Goal: Information Seeking & Learning: Learn about a topic

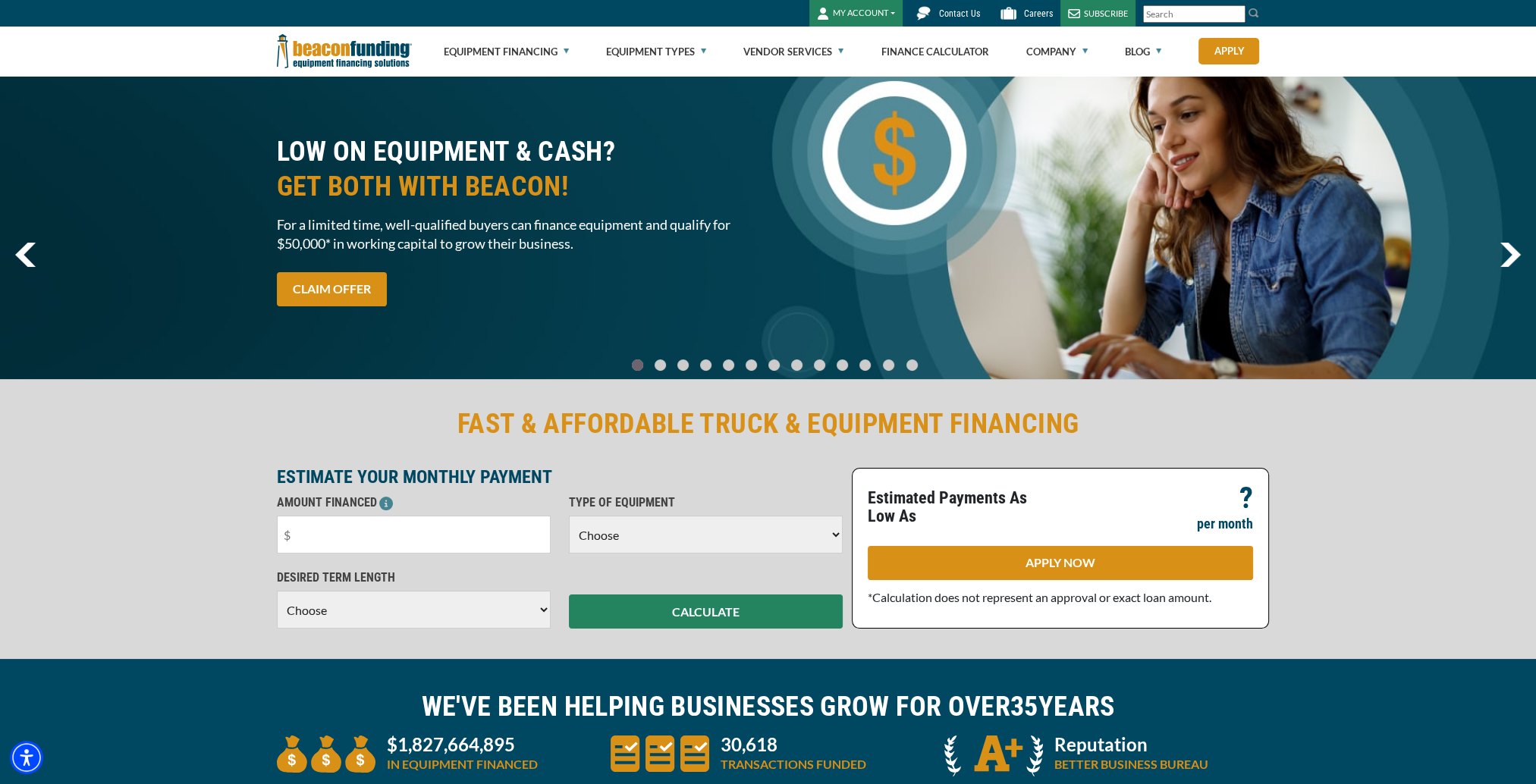
click at [676, 545] on select "Choose Backhoe Boom/Bucket Truck Chipper Commercial Mower Crane DTG/DTF Printin…" at bounding box center [706, 534] width 273 height 38
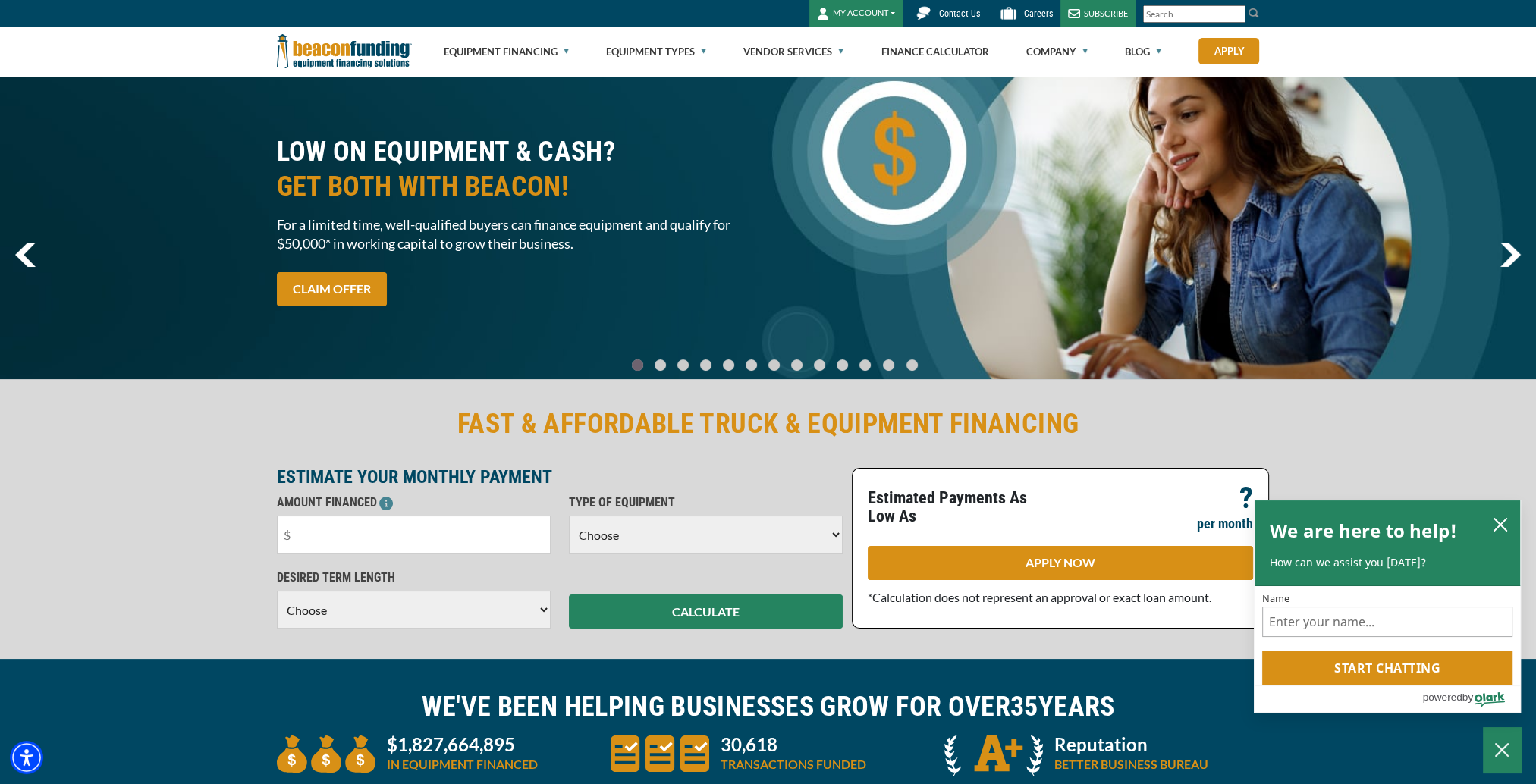
select select "5"
click at [569, 515] on select "Choose Backhoe Boom/Bucket Truck Chipper Commercial Mower Crane DTG/DTF Printin…" at bounding box center [706, 534] width 273 height 38
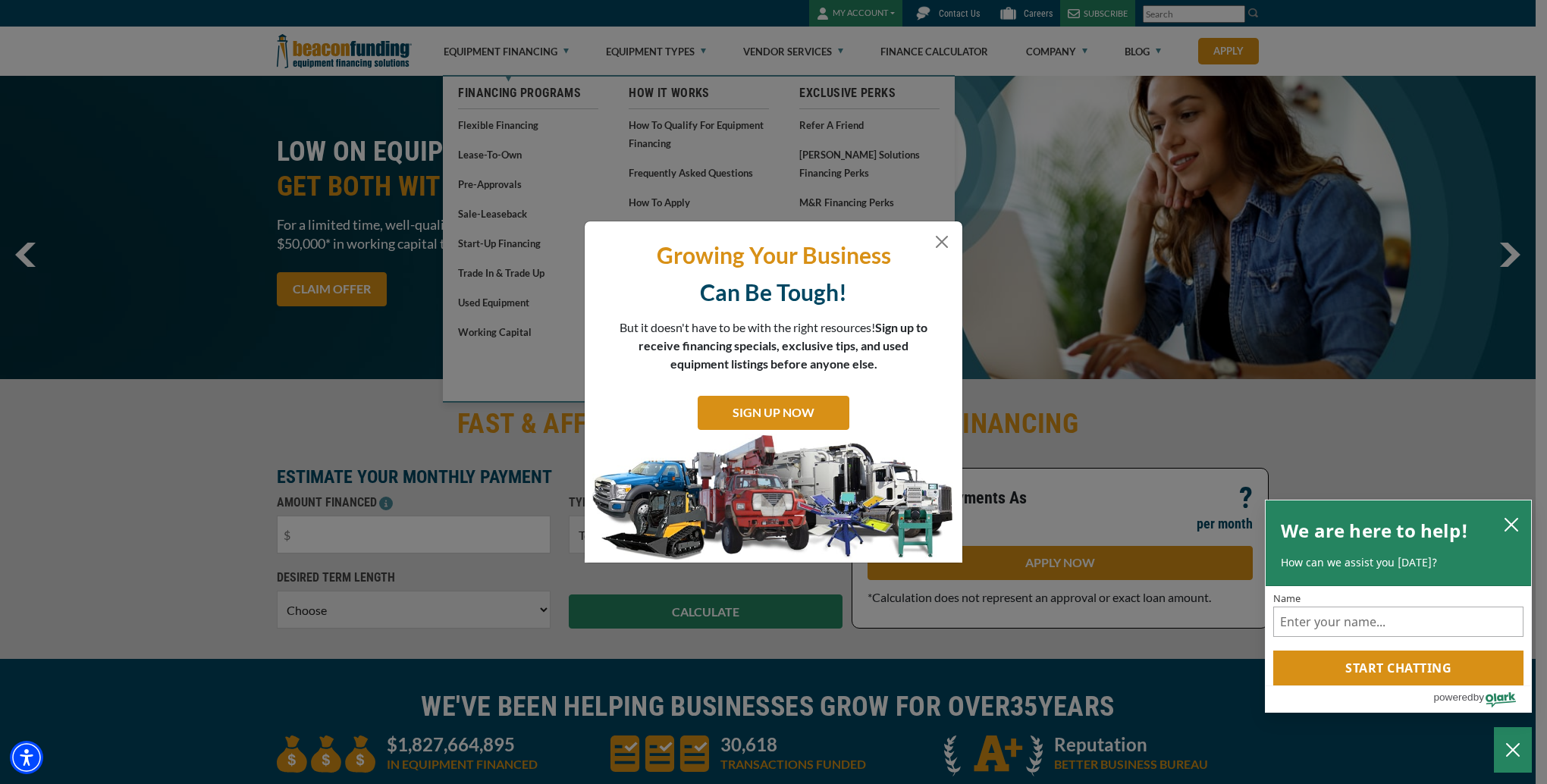
click at [624, 47] on div "Growing Your Business Can Be Tough! But it doesn't have to be with the right re…" at bounding box center [773, 392] width 1547 height 784
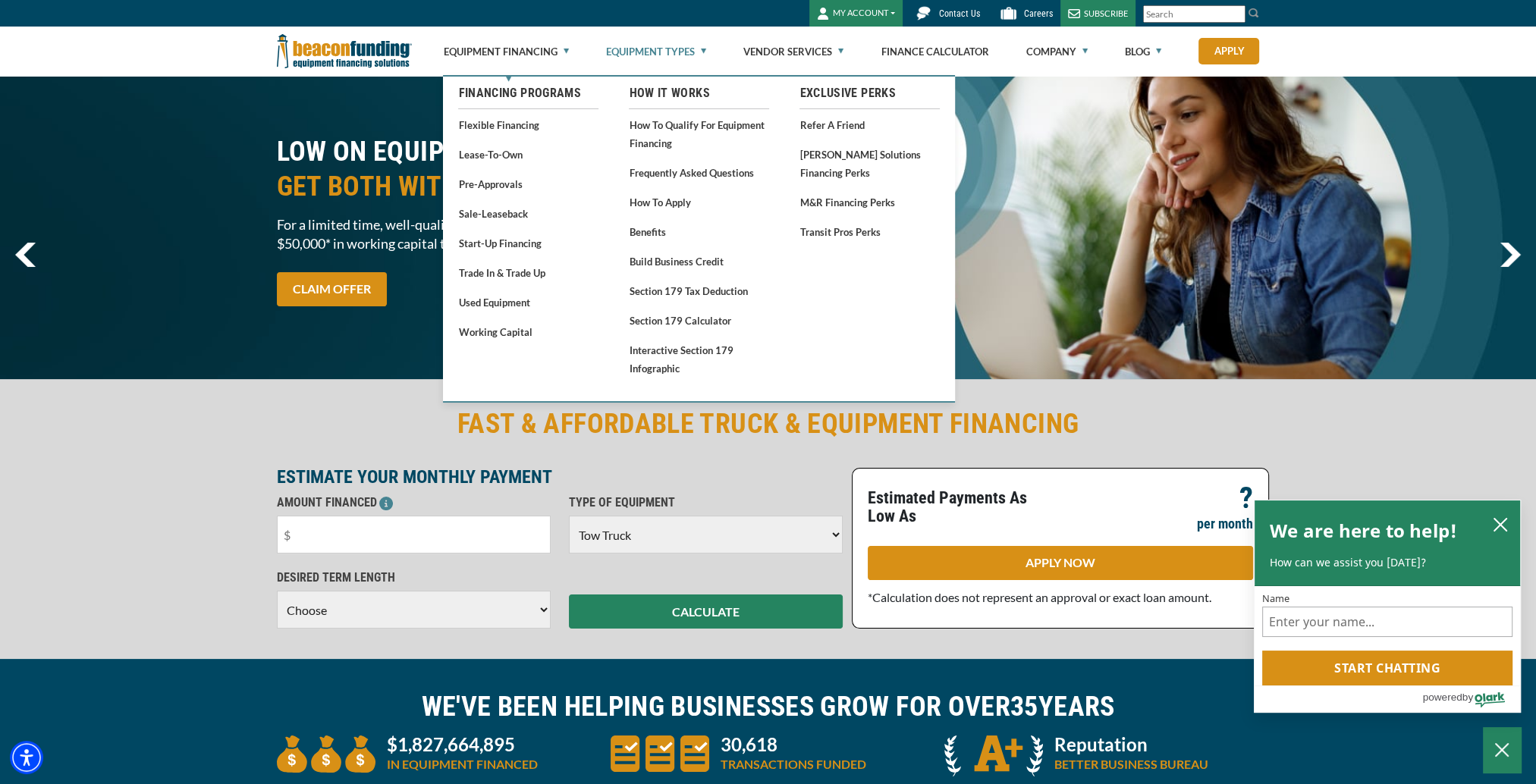
click at [683, 54] on link "Equipment Types" at bounding box center [656, 52] width 100 height 49
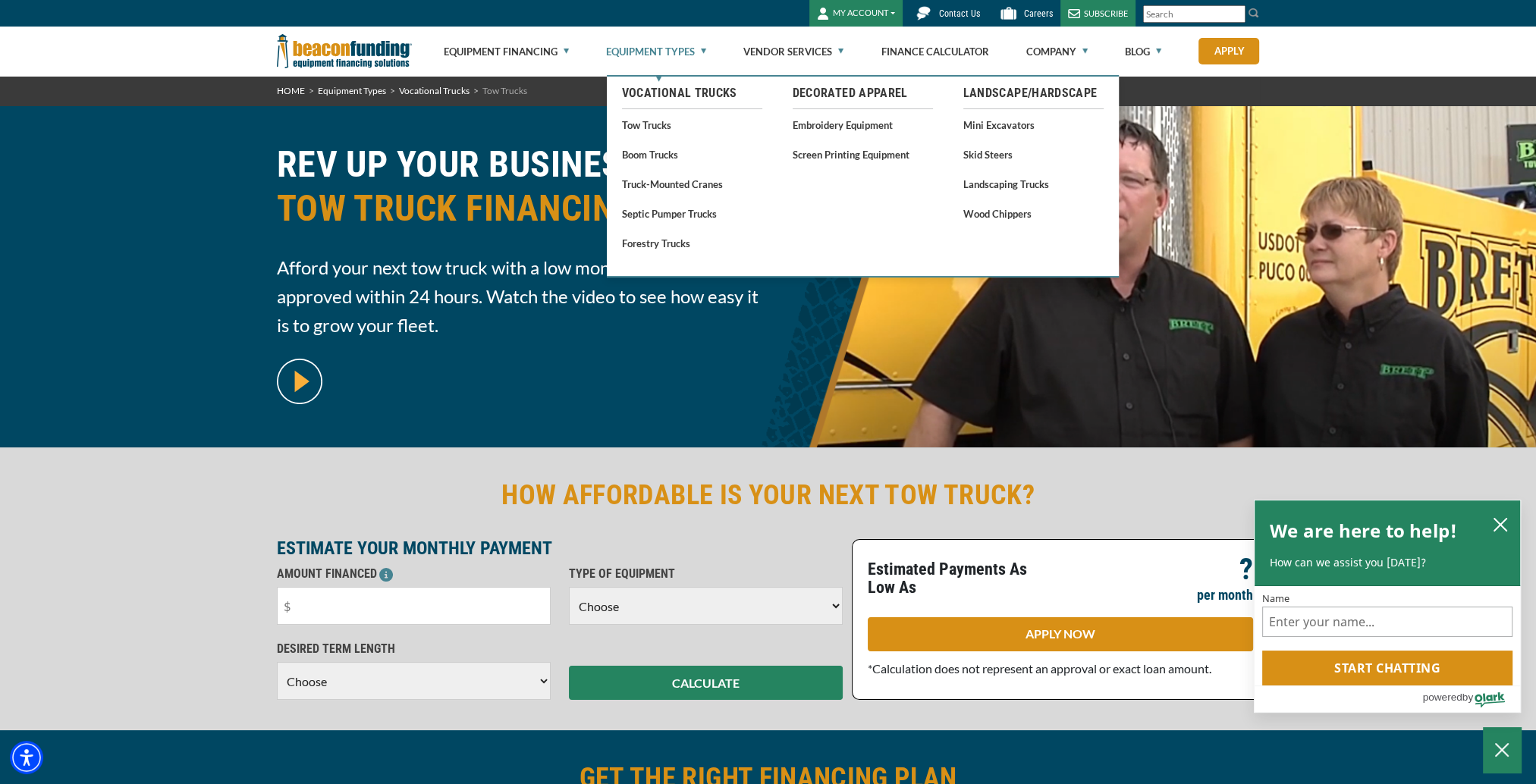
click at [681, 49] on link "Equipment Types" at bounding box center [656, 52] width 100 height 49
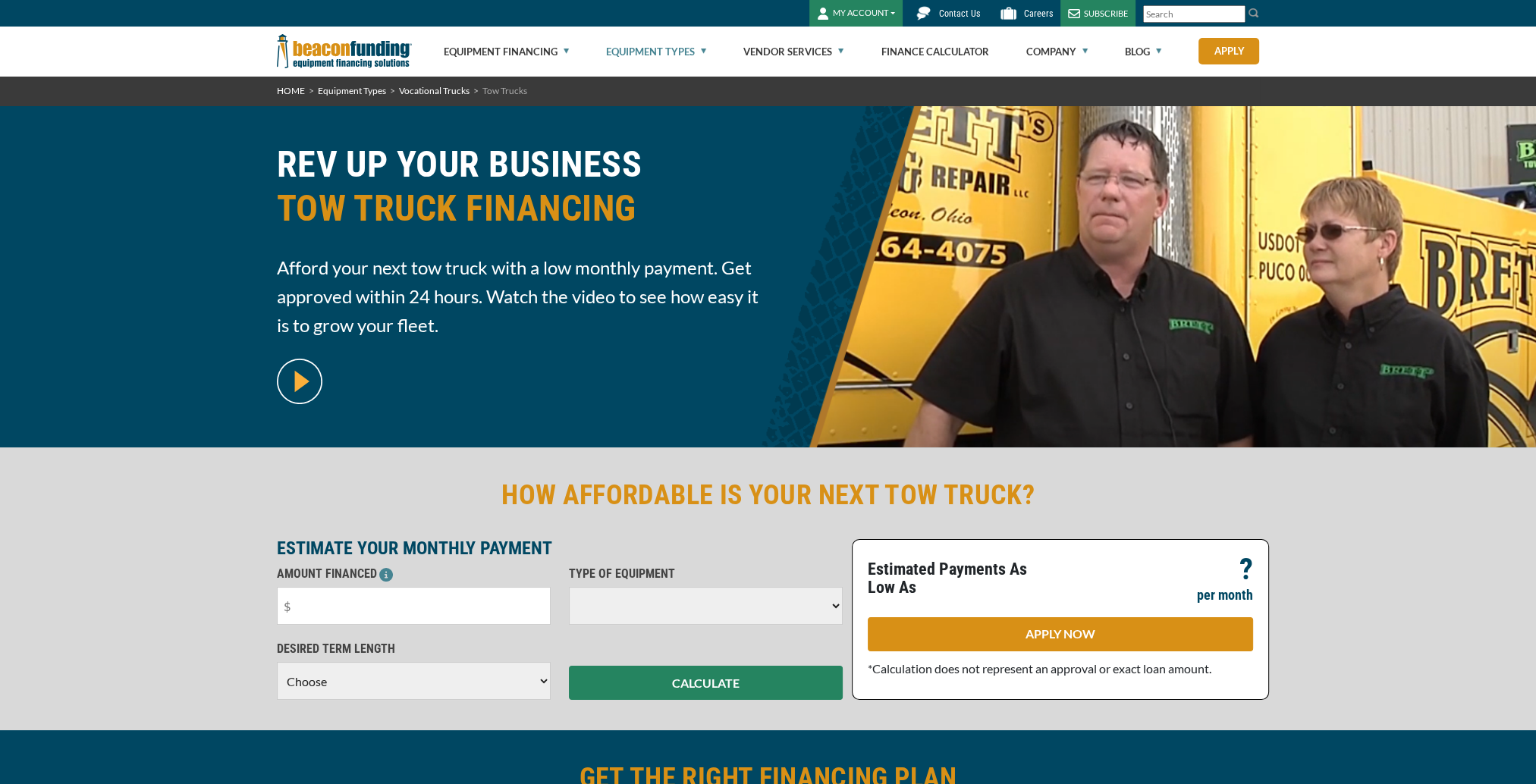
click at [656, 127] on div "REV UP YOUR BUSINESS TOW TRUCK FINANCING Afford your next tow truck with a low …" at bounding box center [768, 277] width 1536 height 342
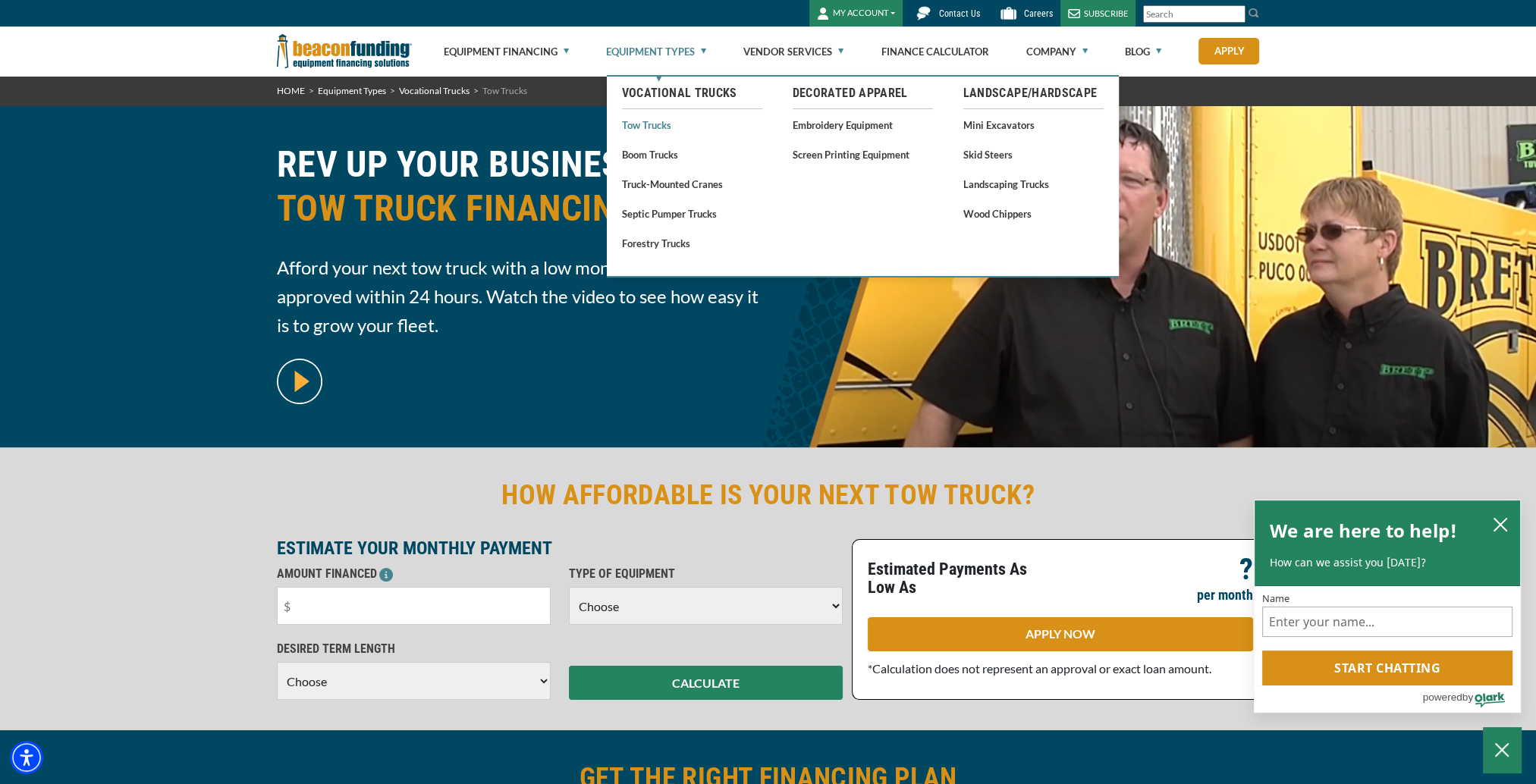
click at [651, 129] on link "Tow Trucks" at bounding box center [692, 125] width 140 height 19
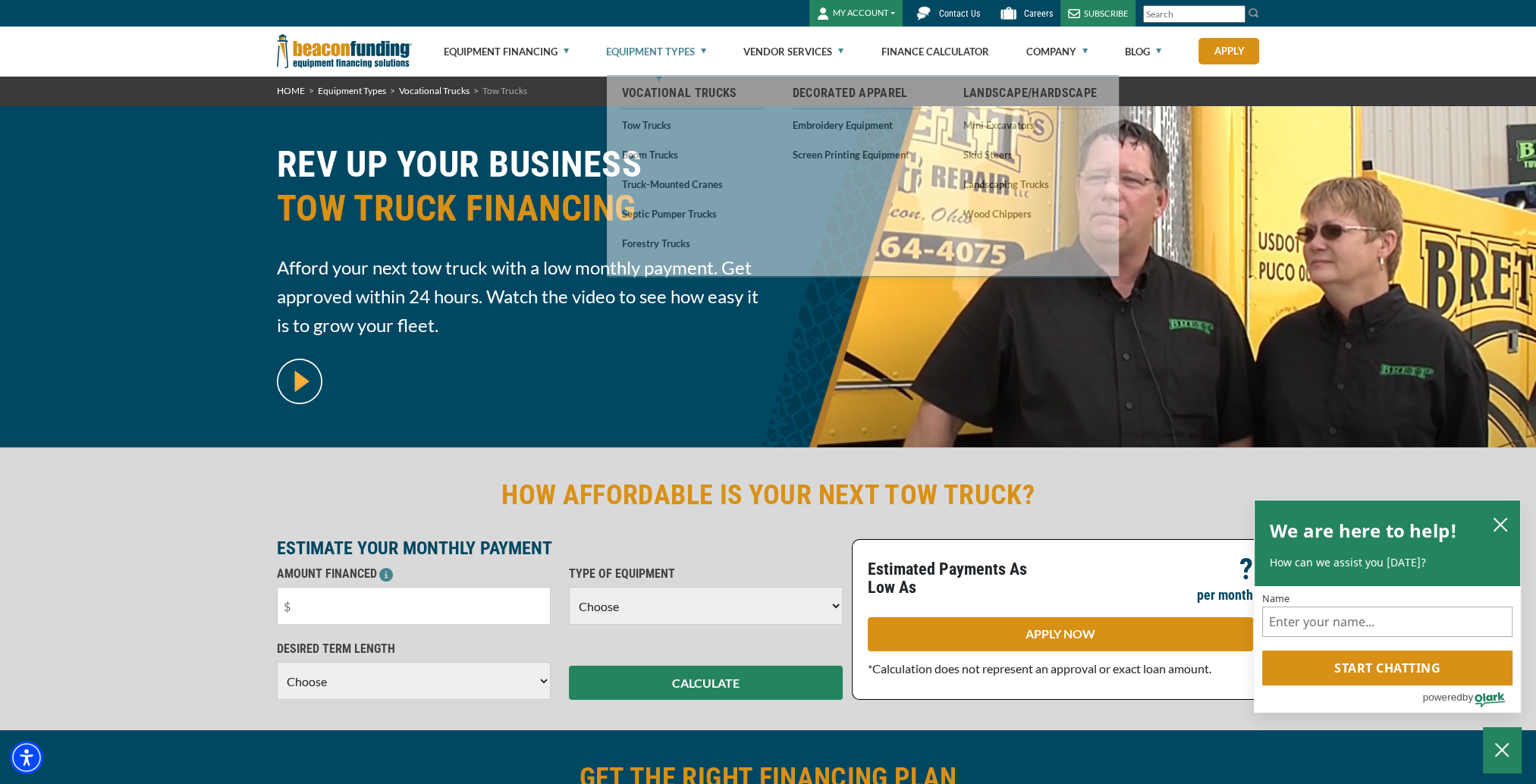
click at [677, 53] on link "Equipment Types" at bounding box center [656, 52] width 100 height 49
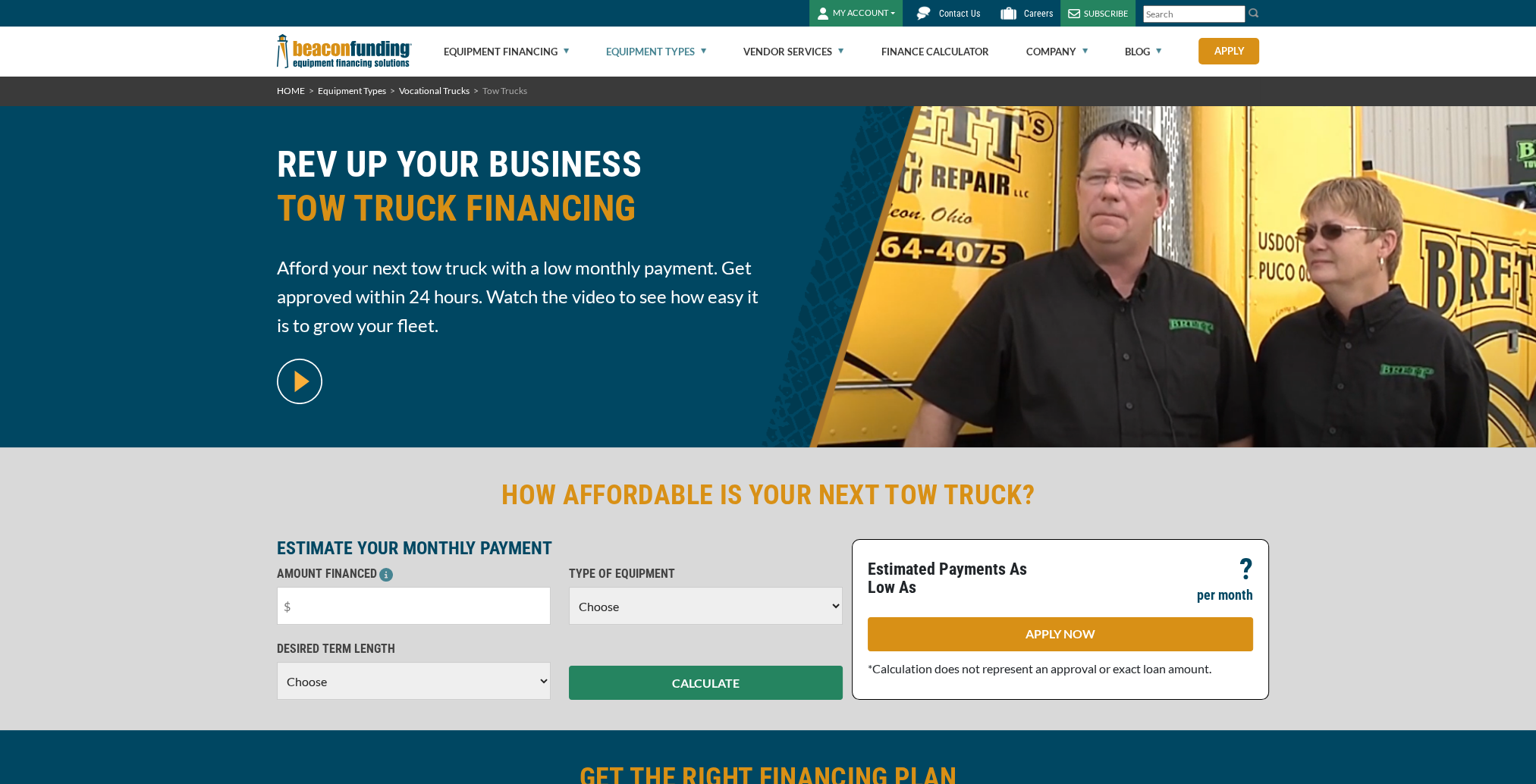
click at [677, 53] on link "Equipment Types" at bounding box center [656, 52] width 100 height 49
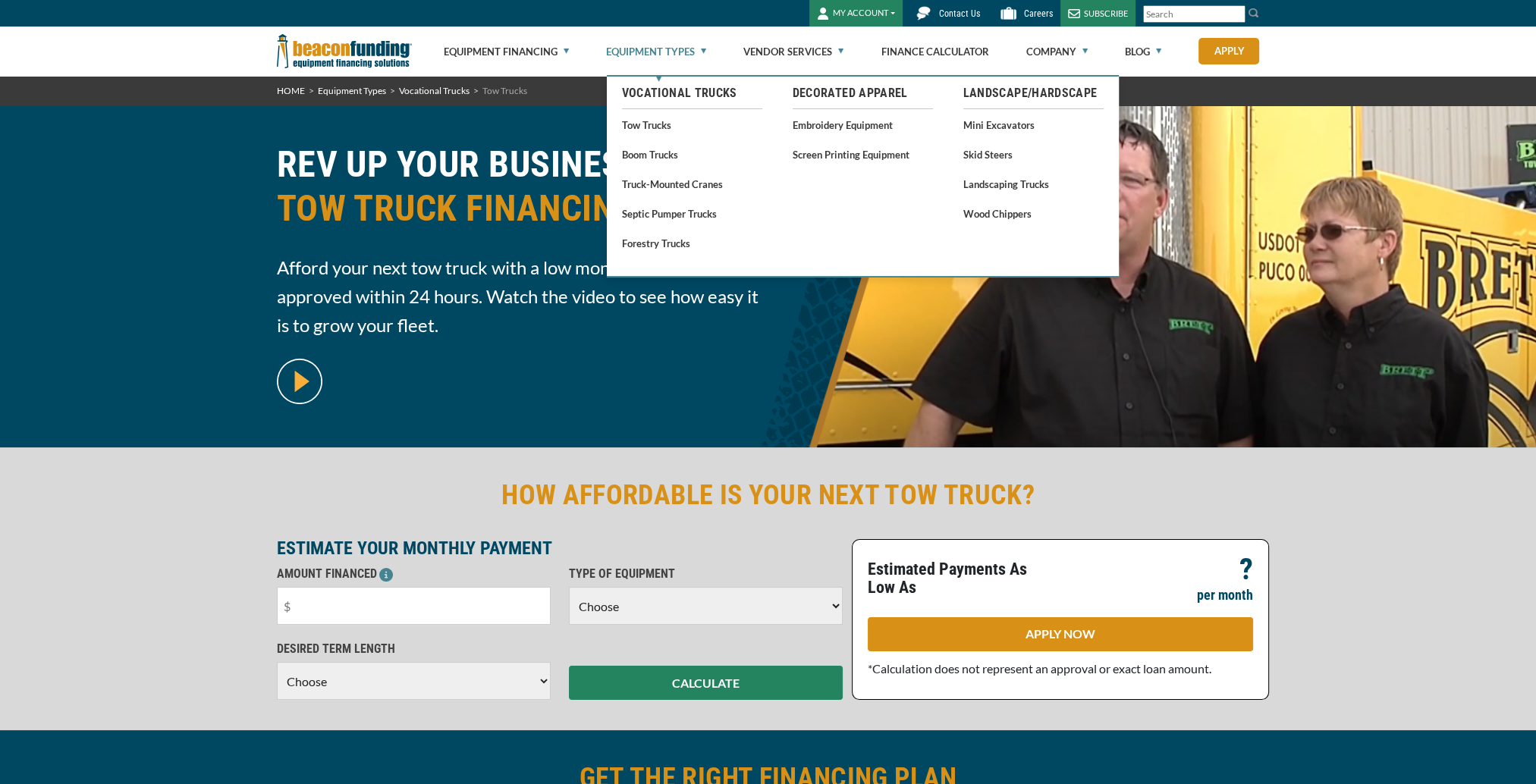
click at [700, 56] on link "Equipment Types" at bounding box center [656, 52] width 100 height 49
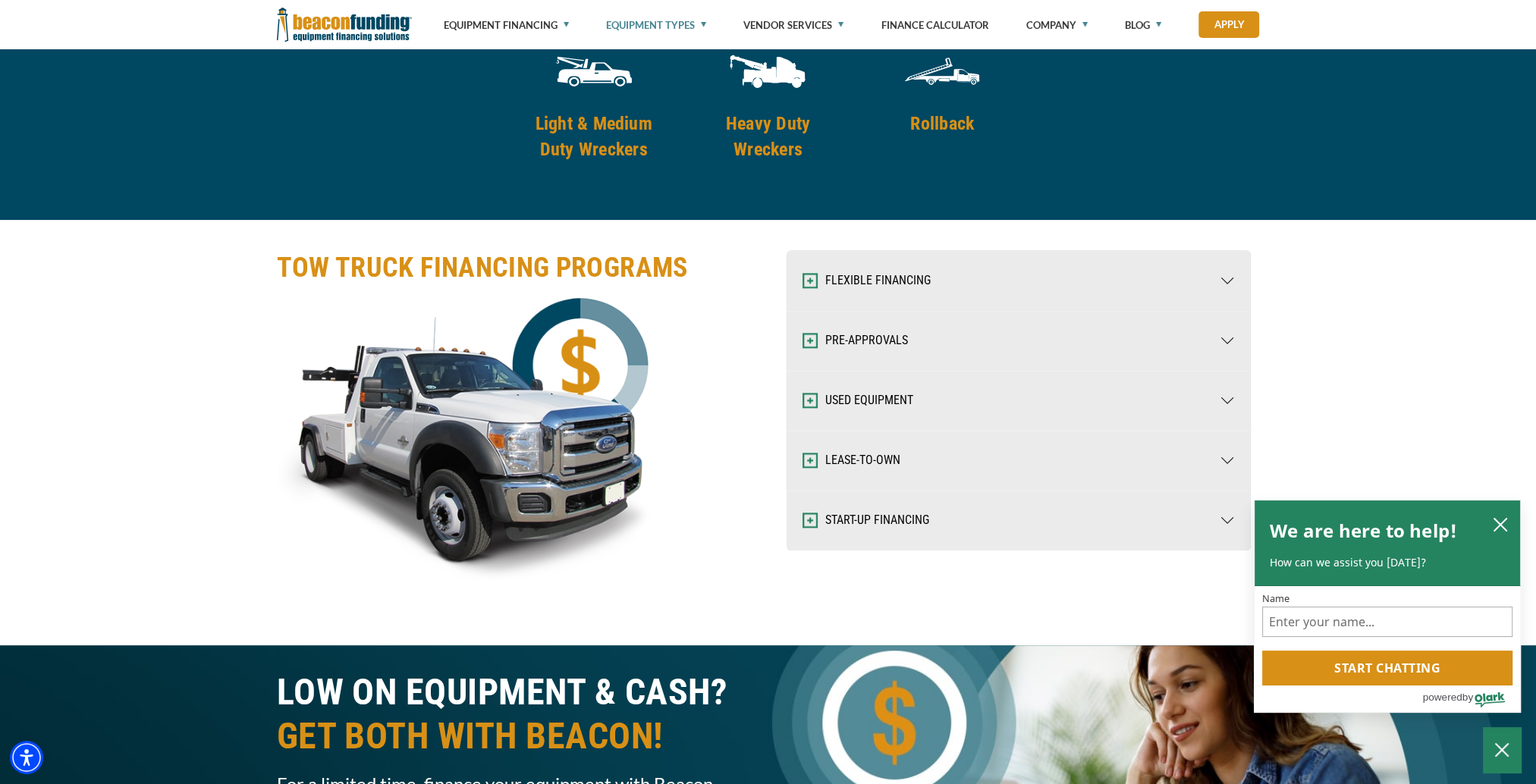
scroll to position [2275, 0]
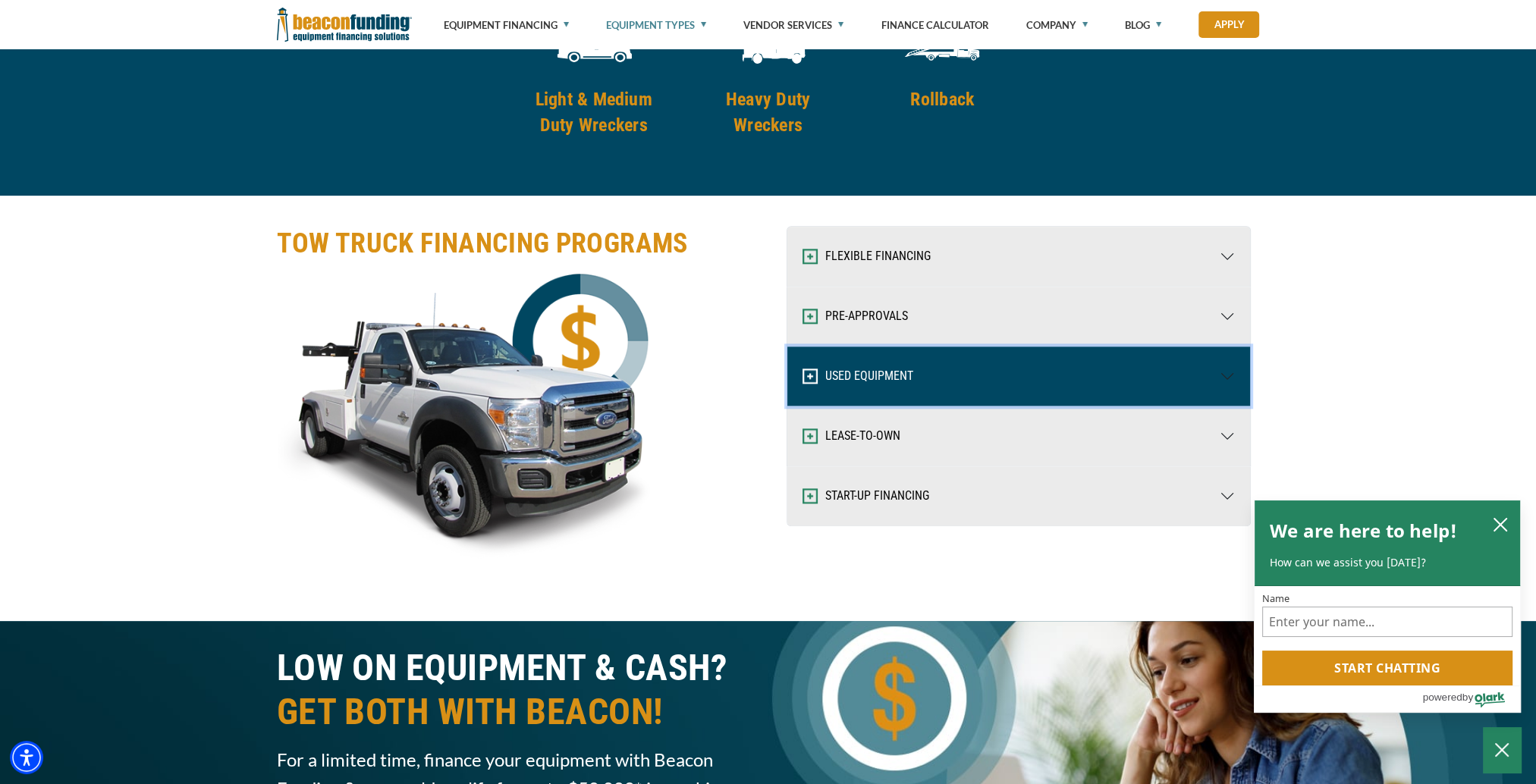
click at [865, 371] on button "USED EQUIPMENT" at bounding box center [1018, 376] width 463 height 59
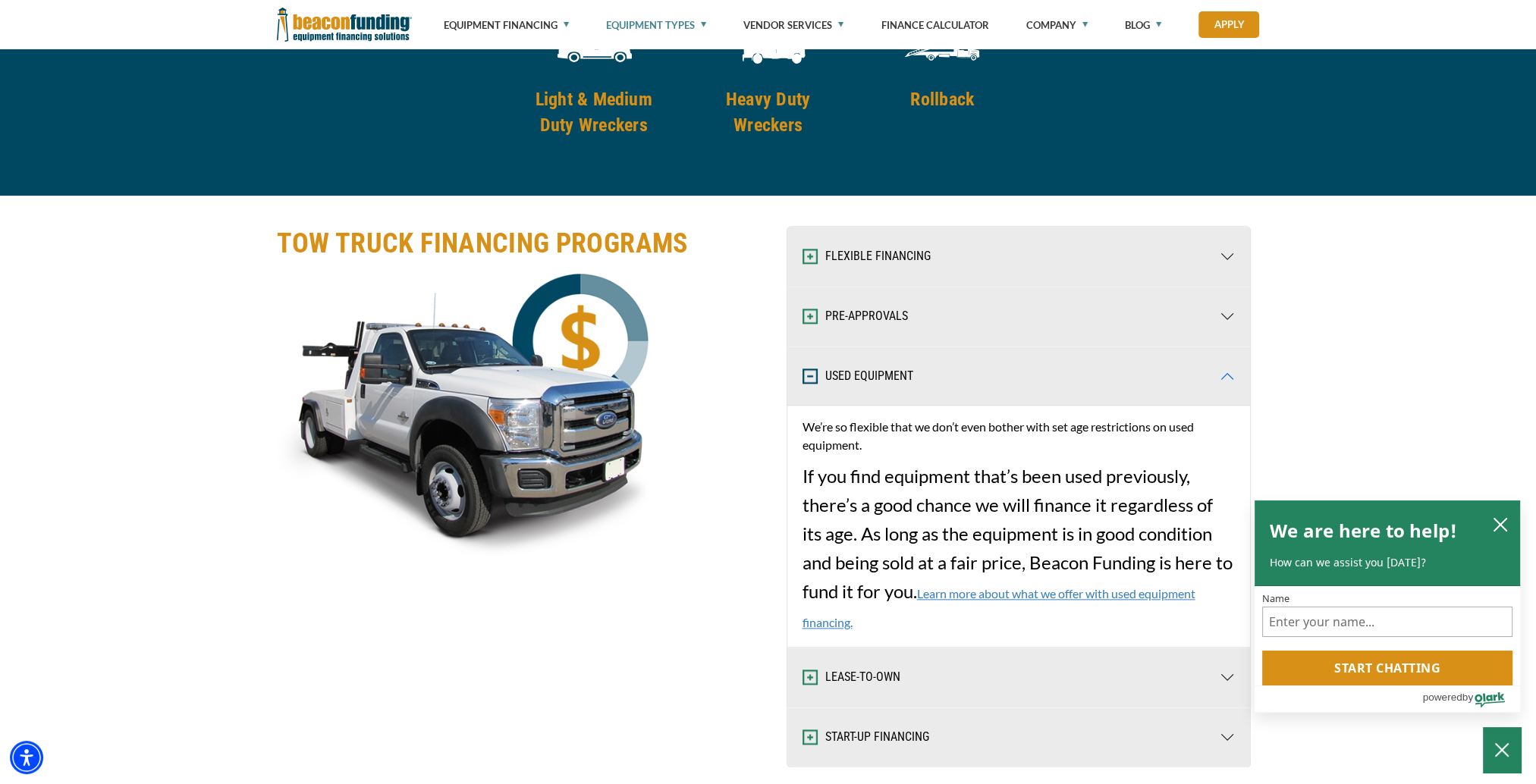
click at [974, 587] on link "Learn more about what we offer with used equipment financing." at bounding box center [998, 608] width 393 height 43
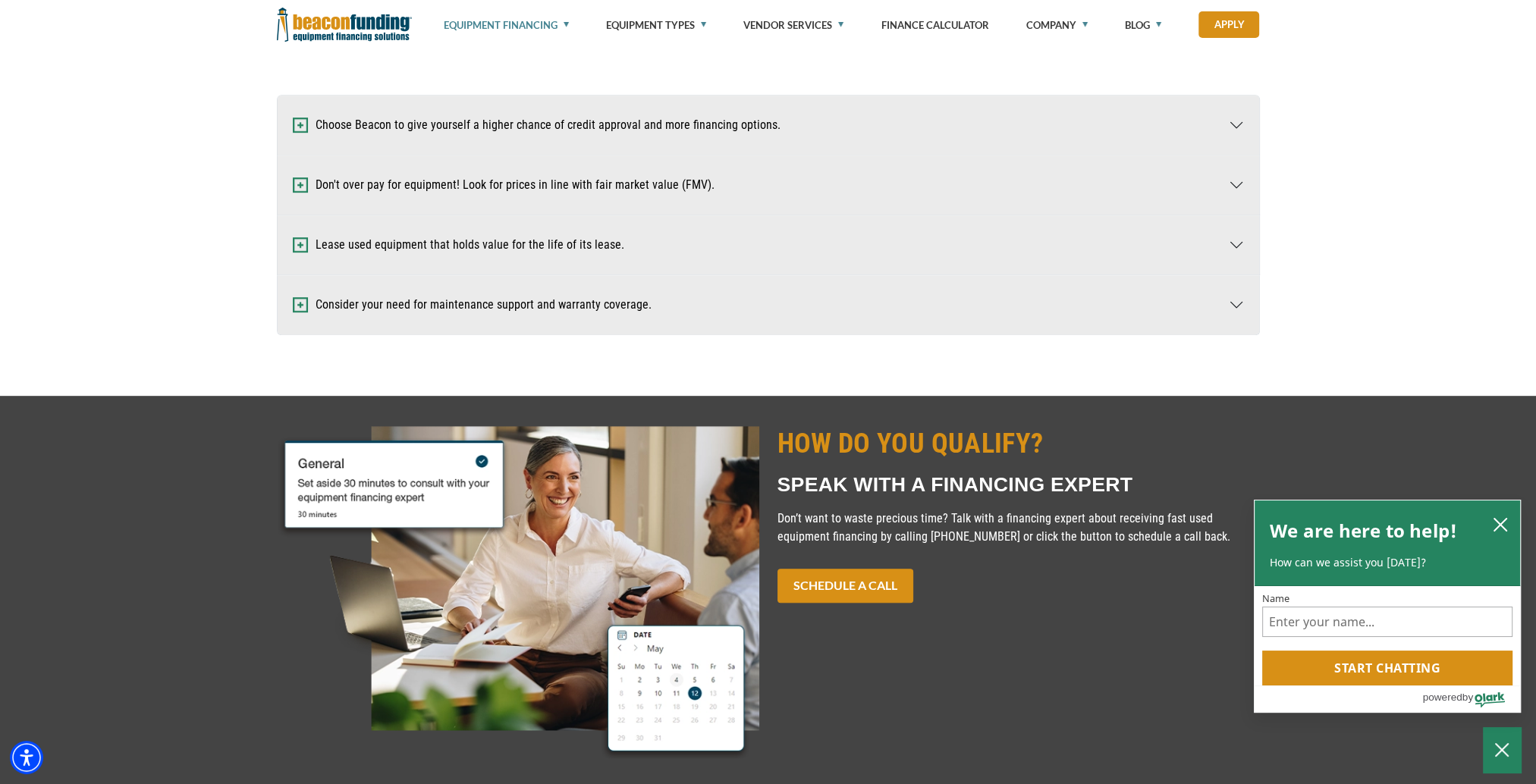
scroll to position [1138, 0]
